Goal: Transaction & Acquisition: Book appointment/travel/reservation

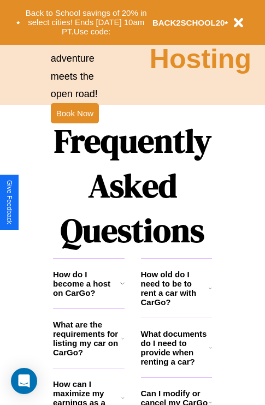
scroll to position [1322, 0]
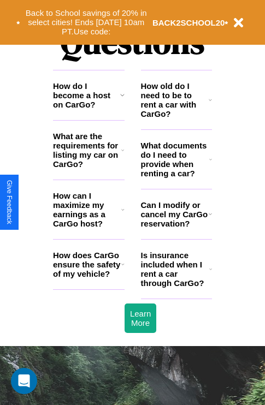
click at [210, 164] on icon at bounding box center [210, 159] width 3 height 9
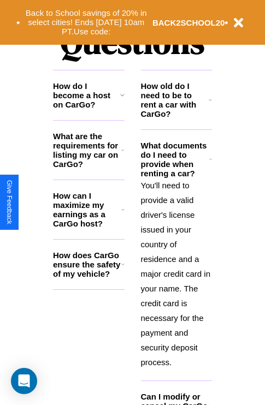
click at [88, 168] on h3 "What are the requirements for listing my car on CarGo?" at bounding box center [87, 149] width 68 height 37
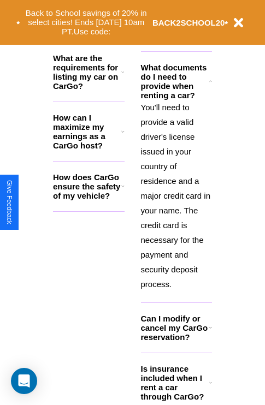
click at [210, 387] on icon at bounding box center [210, 382] width 3 height 9
click at [88, 89] on h3 "What are the requirements for listing my car on CarGo?" at bounding box center [87, 71] width 68 height 37
click at [88, 200] on h3 "How does CarGo ensure the safety of my vehicle?" at bounding box center [87, 186] width 68 height 28
click at [210, 39] on div "Back to School savings of 20% in select cities! Ends [DATE] 10am PT. Use code: …" at bounding box center [132, 22] width 265 height 45
click at [176, 342] on h3 "Can I modify or cancel my CarGo reservation?" at bounding box center [175, 328] width 68 height 28
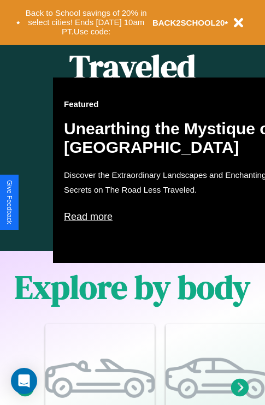
scroll to position [0, 0]
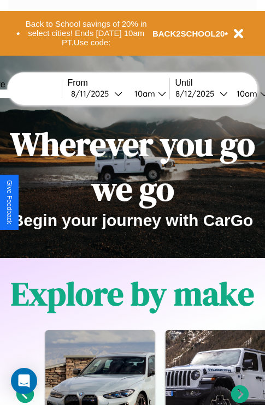
click at [37, 93] on input "text" at bounding box center [21, 93] width 82 height 9
type input "******"
click at [109, 93] on div "[DATE]" at bounding box center [92, 93] width 43 height 10
select select "*"
select select "****"
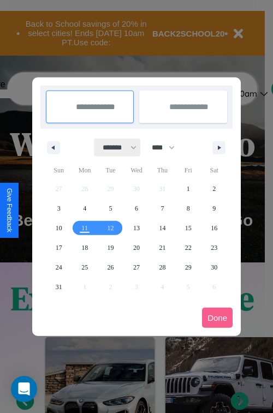
click at [115, 147] on select "******* ******** ***** ***** *** **** **** ****** ********* ******* ******** **…" at bounding box center [117, 148] width 46 height 18
select select "*"
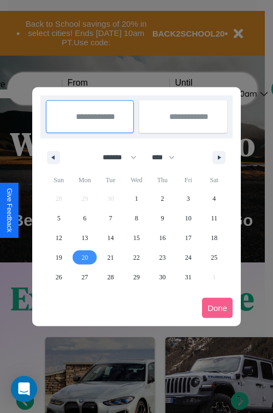
click at [85, 257] on span "20" at bounding box center [84, 258] width 7 height 20
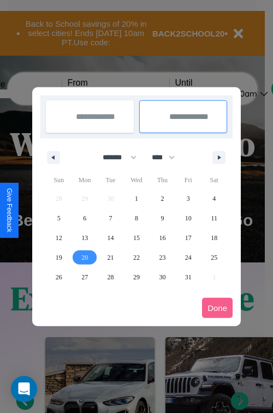
type input "**********"
click at [136, 277] on span "29" at bounding box center [136, 277] width 7 height 20
type input "**********"
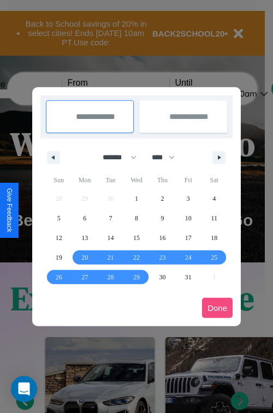
click at [217, 308] on button "Done" at bounding box center [217, 308] width 31 height 20
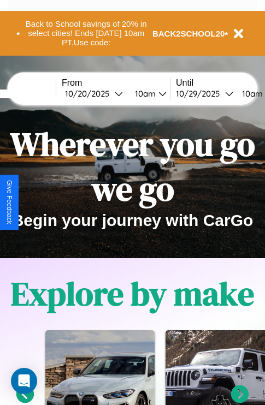
click at [157, 93] on div "10am" at bounding box center [143, 93] width 29 height 10
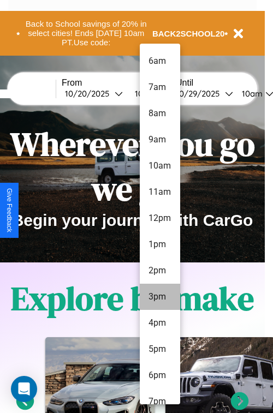
click at [159, 297] on li "3pm" at bounding box center [160, 297] width 40 height 26
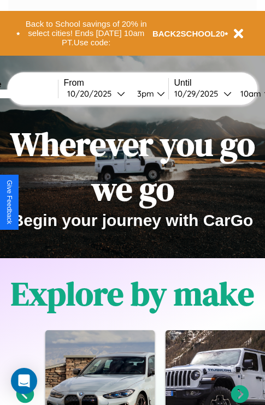
scroll to position [0, 44]
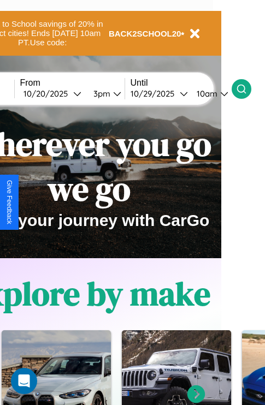
click at [247, 88] on icon at bounding box center [241, 88] width 11 height 11
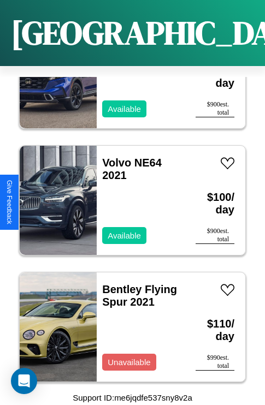
scroll to position [2573, 0]
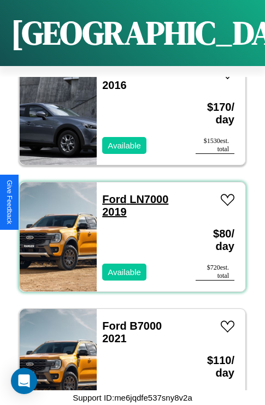
click at [111, 193] on link "Ford LN7000 2019" at bounding box center [135, 205] width 66 height 25
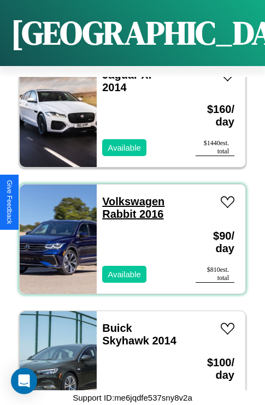
scroll to position [2952, 0]
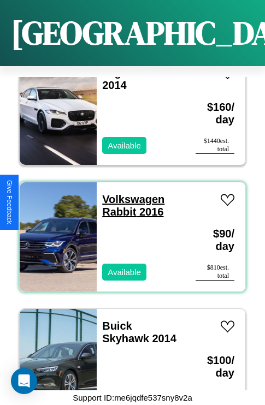
click at [130, 193] on link "Volkswagen Rabbit 2016" at bounding box center [133, 205] width 62 height 25
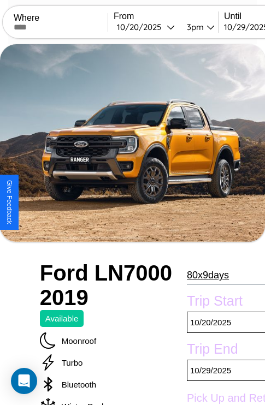
scroll to position [531, 0]
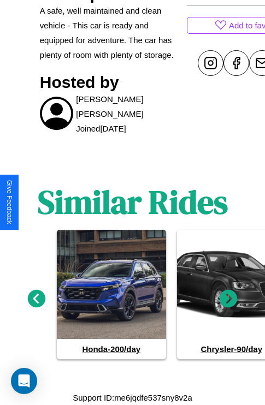
click at [228, 303] on icon at bounding box center [228, 298] width 18 height 18
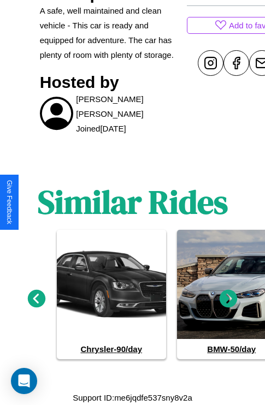
click at [228, 303] on icon at bounding box center [228, 298] width 18 height 18
